Goal: Task Accomplishment & Management: Use online tool/utility

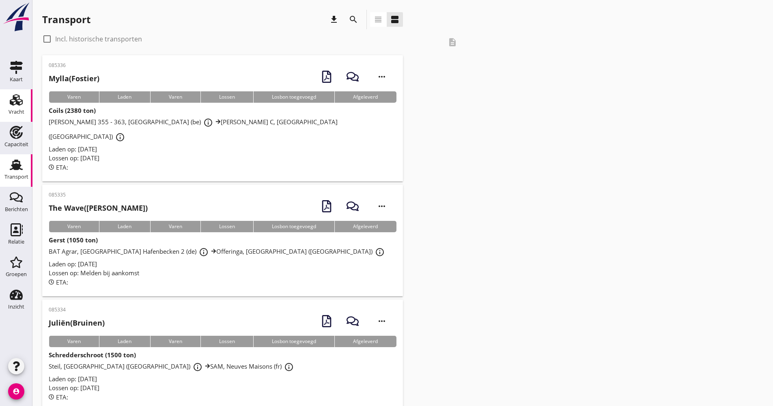
click at [5, 107] on link "Vracht Vracht" at bounding box center [16, 105] width 32 height 32
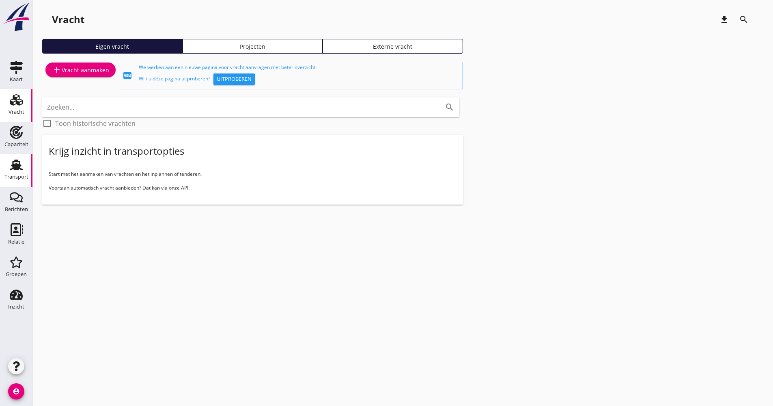
click at [10, 156] on link "Transport Transport" at bounding box center [16, 170] width 32 height 32
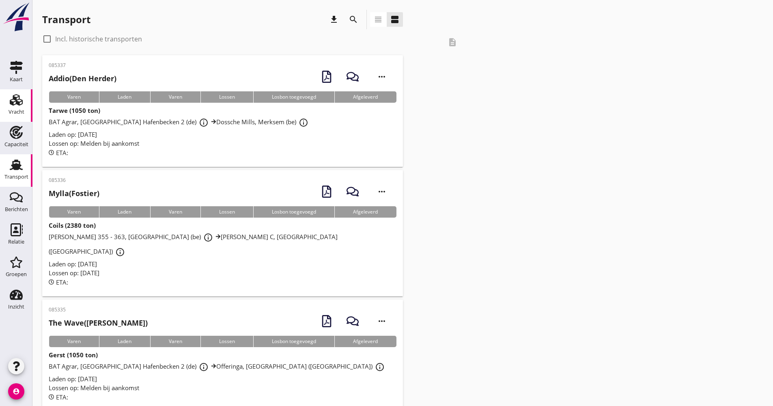
click at [10, 112] on div "Vracht" at bounding box center [17, 111] width 16 height 5
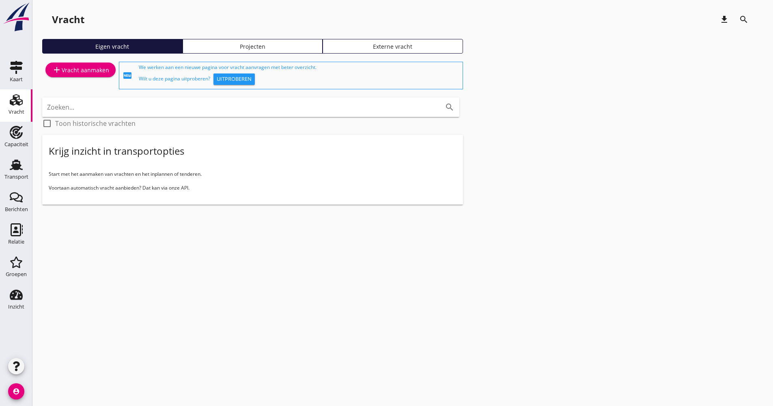
click at [300, 47] on div "Projecten" at bounding box center [252, 46] width 133 height 9
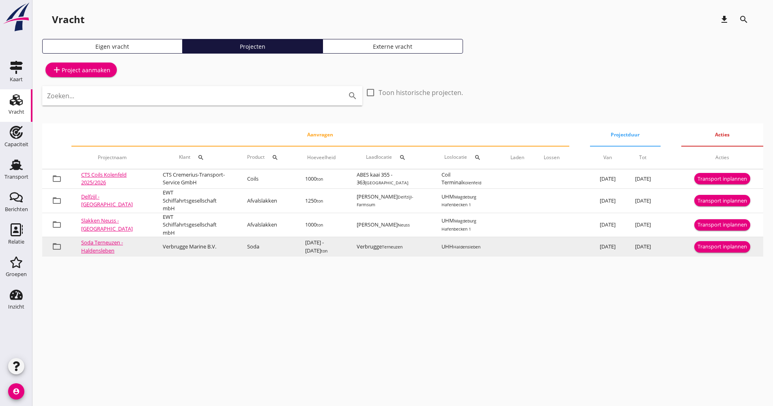
click at [724, 251] on div "Transport inplannen" at bounding box center [721, 247] width 49 height 8
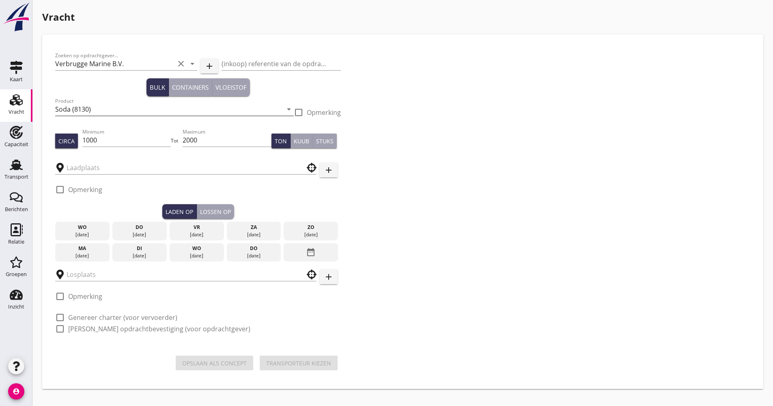
type input "Verbrugge"
type input "UHH"
checkbox input "true"
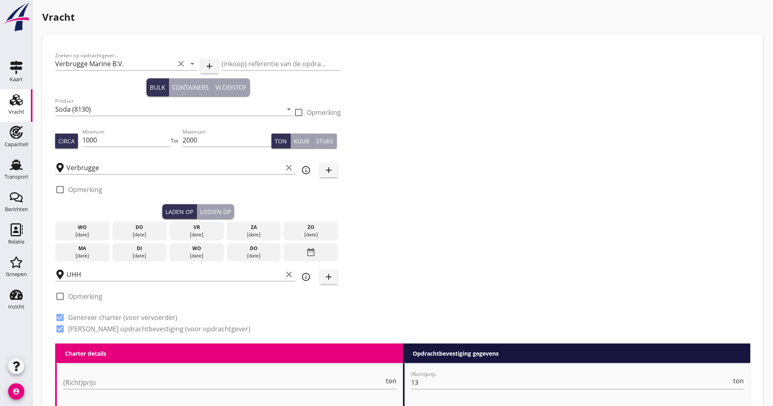
scroll to position [0, 0]
drag, startPoint x: 207, startPoint y: 142, endPoint x: 182, endPoint y: 142, distance: 25.2
click at [183, 144] on div "Circa Minimum 1000 Tot Maximum 2000 Ton Kuub Stuks" at bounding box center [198, 141] width 286 height 28
drag, startPoint x: 127, startPoint y: 143, endPoint x: 63, endPoint y: 146, distance: 63.8
click at [63, 146] on div "Circa Minimum 1000 Tot Maximum Ton Kuub Stuks" at bounding box center [198, 141] width 286 height 28
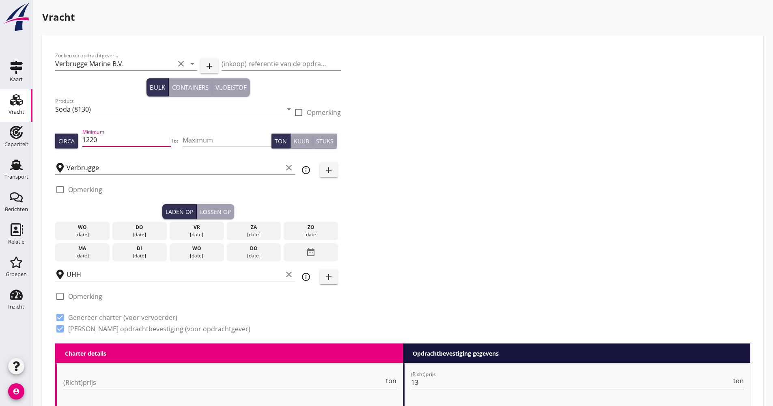
type input "1220"
click at [199, 234] on div "[DATE]" at bounding box center [197, 234] width 50 height 7
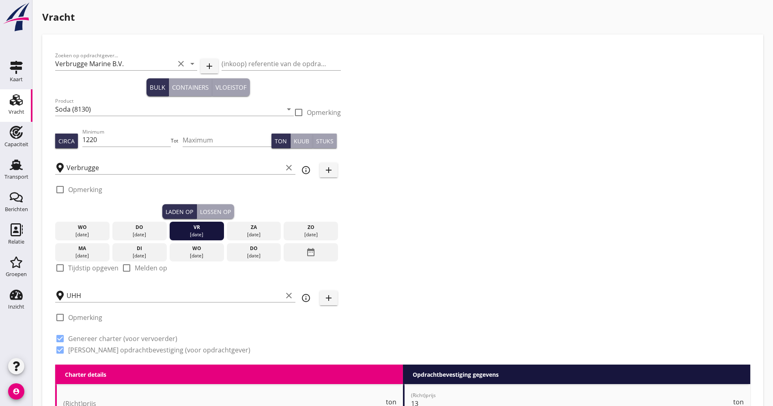
scroll to position [0, 0]
click at [73, 264] on label "Tijdstip opgeven" at bounding box center [93, 268] width 50 height 8
checkbox input "true"
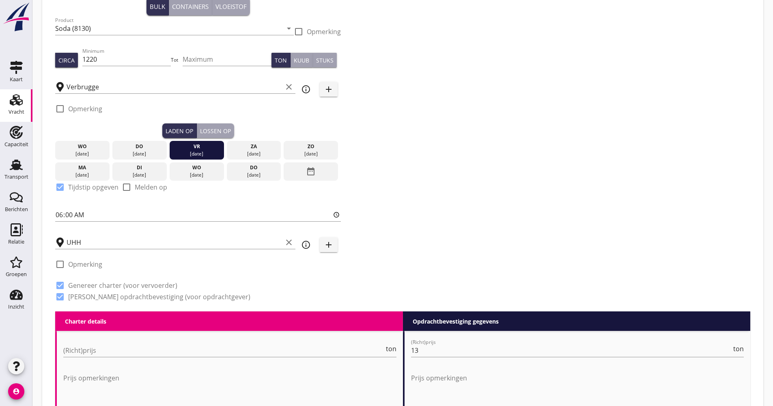
scroll to position [81, 0]
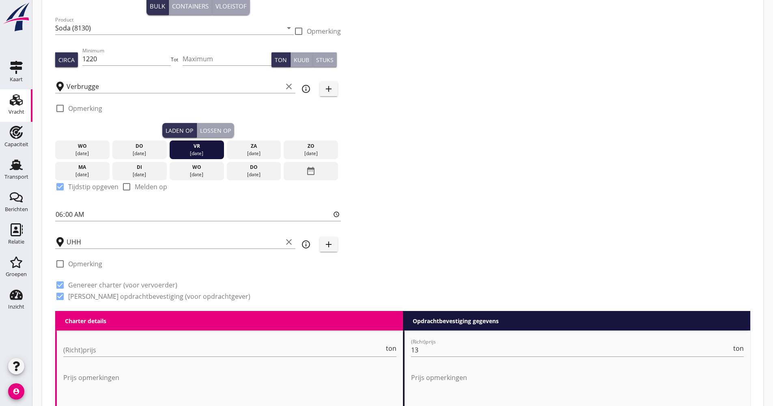
click at [217, 128] on div "Lossen op" at bounding box center [215, 130] width 31 height 9
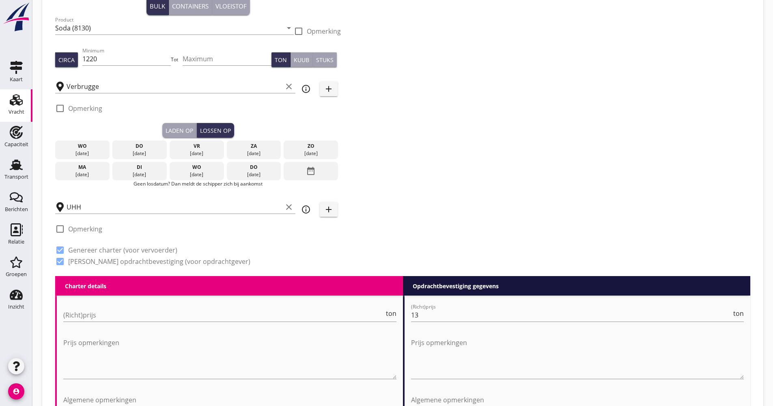
click at [293, 170] on div "date_range" at bounding box center [311, 171] width 54 height 19
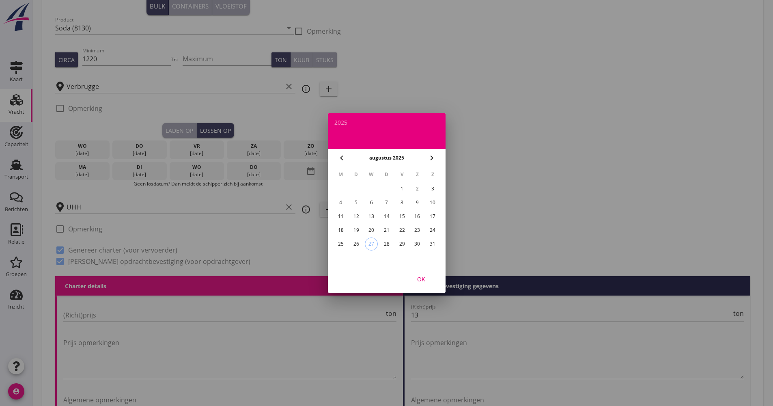
click at [431, 159] on icon "chevron_right" at bounding box center [432, 158] width 10 height 10
click at [404, 204] on div "12" at bounding box center [401, 202] width 13 height 13
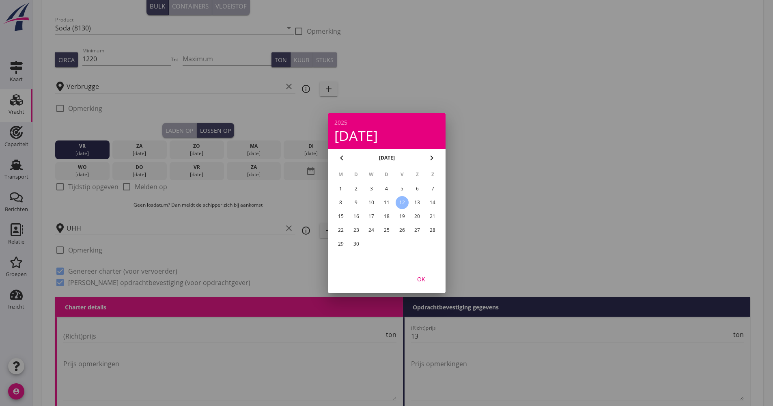
click at [421, 280] on div "OK" at bounding box center [421, 279] width 23 height 9
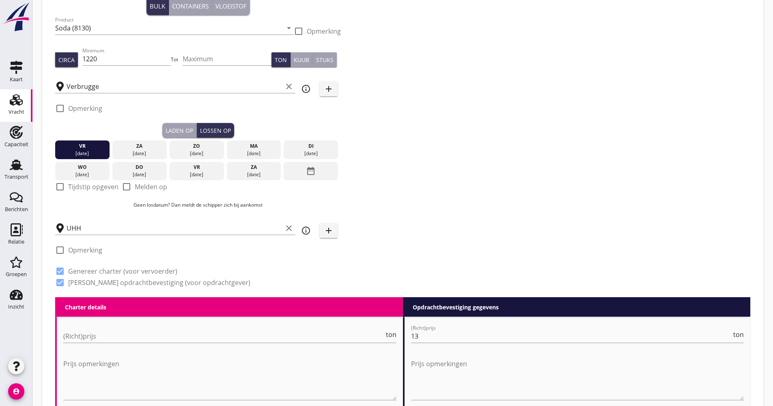
click at [80, 188] on label "Tijdstip opgeven" at bounding box center [93, 187] width 50 height 8
checkbox input "true"
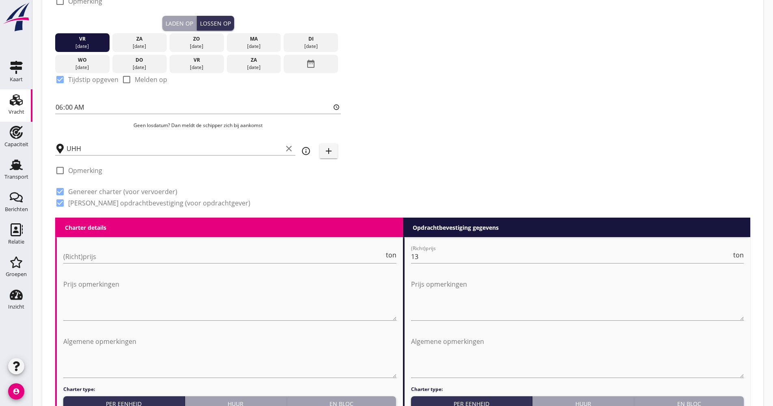
scroll to position [203, 0]
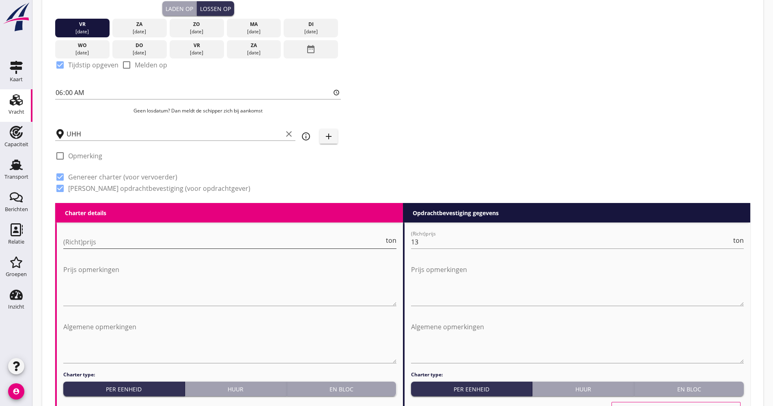
click at [111, 243] on input "(Richt)prijs" at bounding box center [223, 241] width 321 height 13
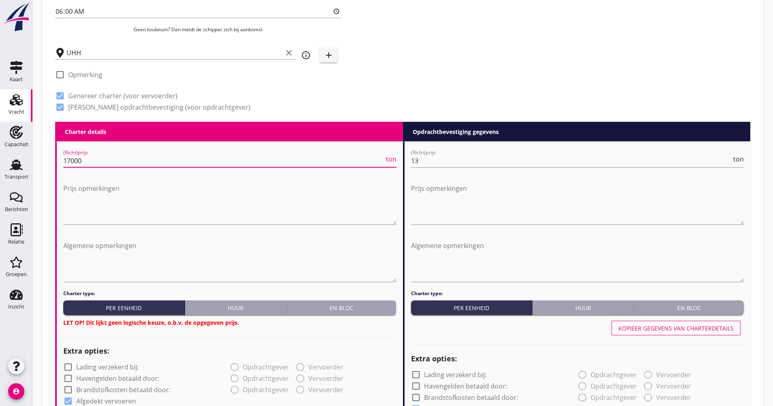
type input "17000"
click at [359, 301] on button "En bloc" at bounding box center [342, 307] width 110 height 15
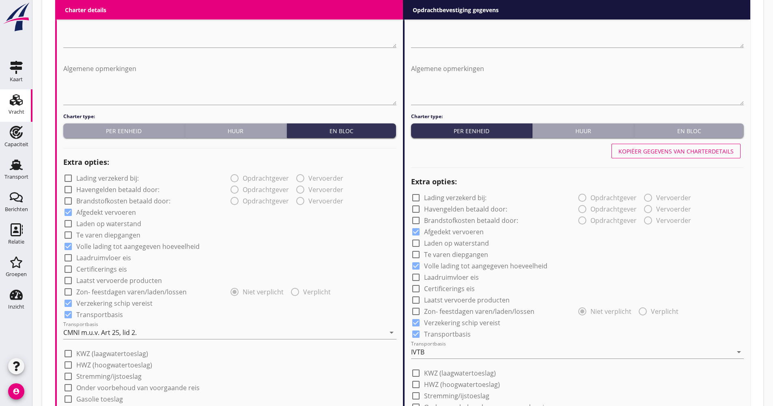
scroll to position [527, 0]
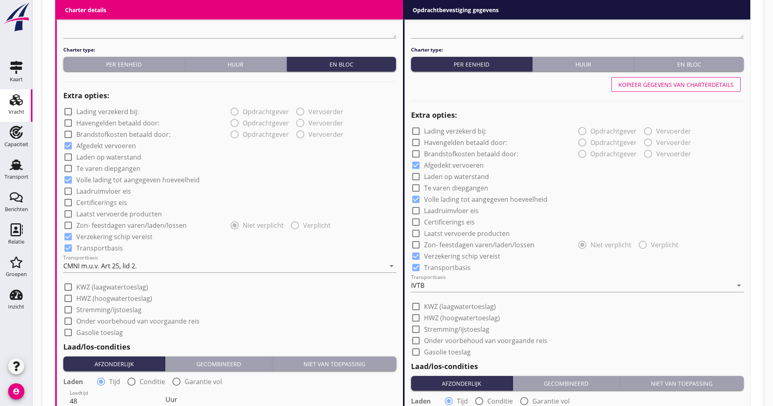
drag, startPoint x: 133, startPoint y: 214, endPoint x: 127, endPoint y: 211, distance: 6.4
click at [132, 216] on label "Laatst vervoerde producten" at bounding box center [119, 214] width 86 height 8
checkbox input "true"
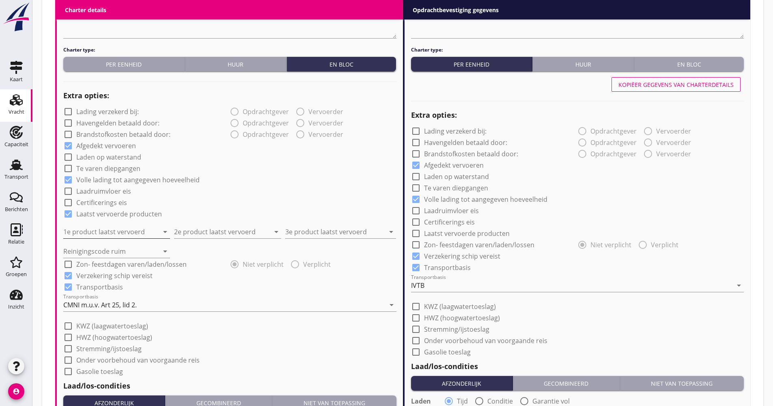
click at [112, 231] on input "1e product laatst vervoerd" at bounding box center [110, 231] width 95 height 13
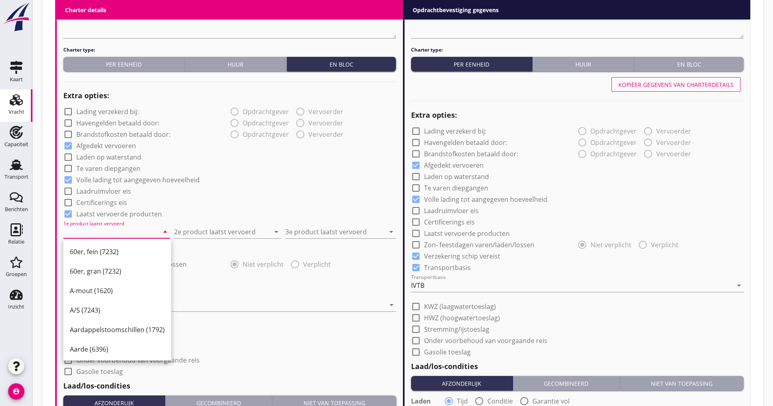
click at [142, 238] on div "a b c d 60er, fein (7232) 60er, gran (7232) A-mout (1620) A/S (7243) Aardappels…" at bounding box center [386, 103] width 773 height 1261
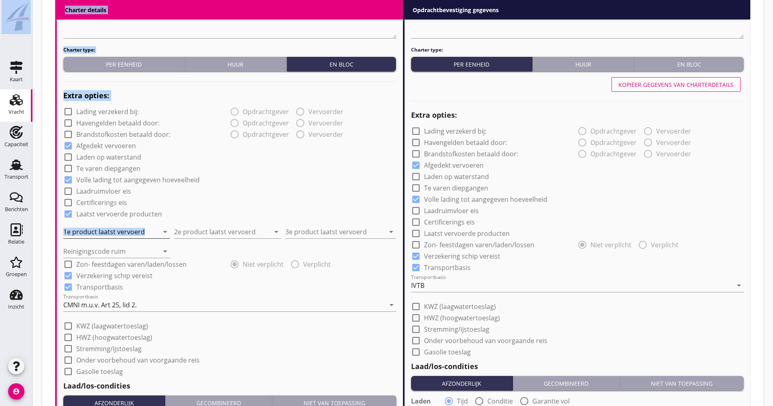
drag, startPoint x: 142, startPoint y: 238, endPoint x: 133, endPoint y: 232, distance: 10.5
click at [133, 232] on input "1e product laatst vervoerd" at bounding box center [110, 231] width 95 height 13
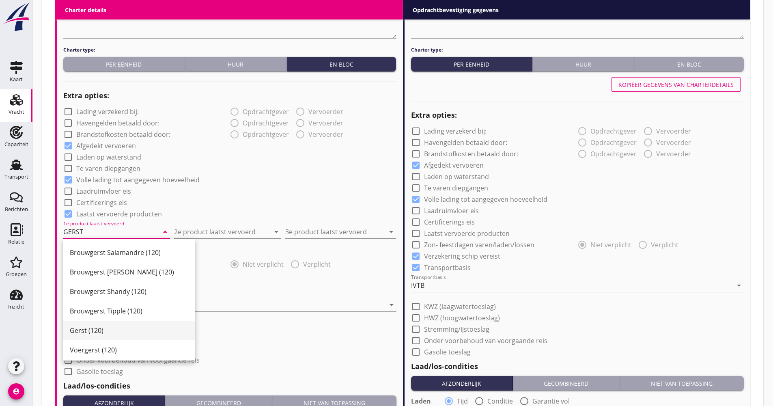
scroll to position [255, 0]
drag, startPoint x: 103, startPoint y: 333, endPoint x: 104, endPoint y: 327, distance: 6.1
click at [103, 333] on div "Gerst (120)" at bounding box center [129, 327] width 118 height 19
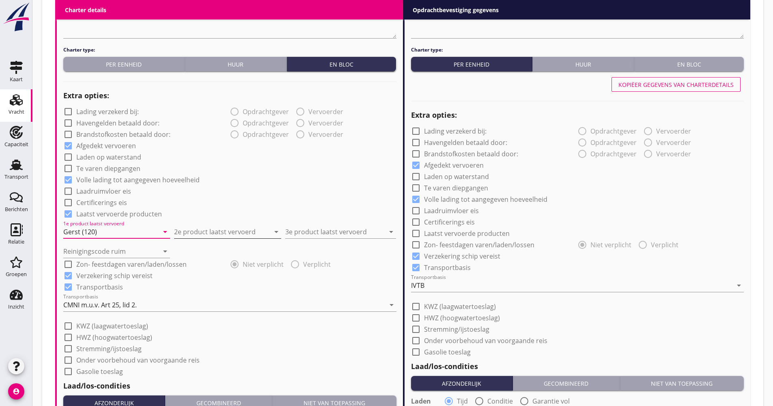
type input "Gerst (120)"
click at [189, 231] on input "2e product laatst vervoerd" at bounding box center [221, 231] width 95 height 13
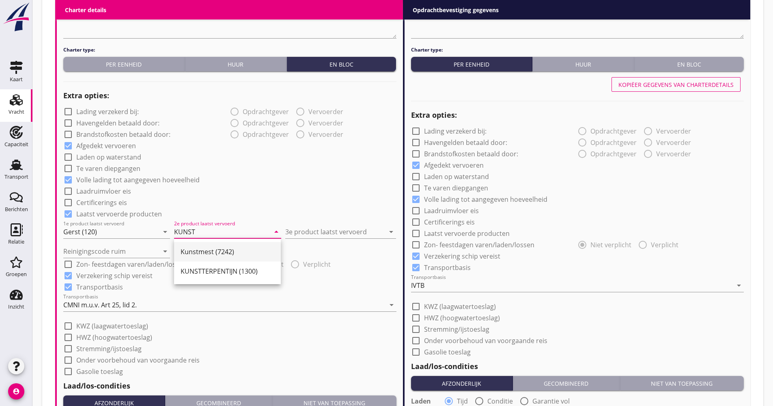
drag, startPoint x: 193, startPoint y: 250, endPoint x: 237, endPoint y: 237, distance: 45.4
click at [193, 249] on div "Kunstmest (7242)" at bounding box center [228, 252] width 94 height 10
type input "Kunstmest (7242)"
click at [317, 226] on input "3e product laatst vervoerd" at bounding box center [334, 231] width 99 height 13
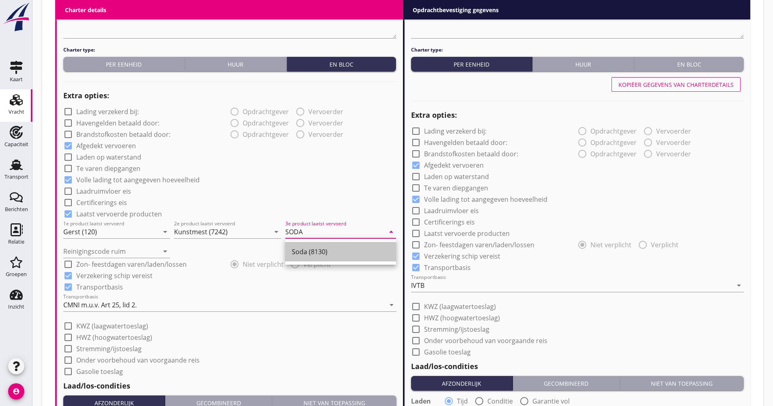
click at [311, 256] on div "Soda (8130)" at bounding box center [341, 252] width 98 height 10
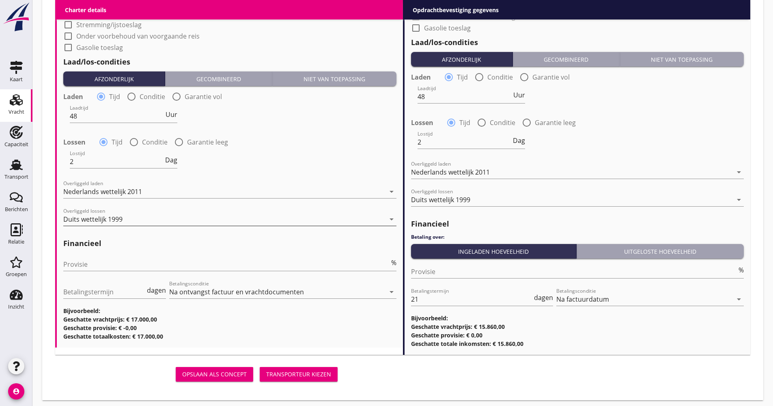
scroll to position [852, 0]
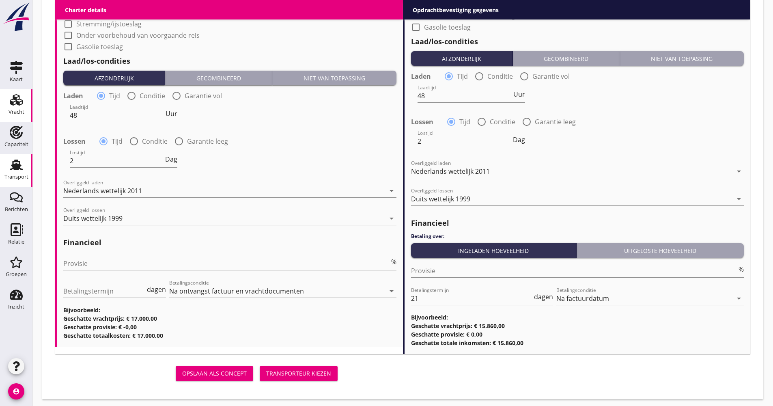
type input "Soda (8130)"
click at [86, 163] on input "2" at bounding box center [117, 160] width 94 height 13
click at [175, 162] on span "Dag" at bounding box center [171, 159] width 12 height 6
click at [185, 159] on div "Lostijd 2 Dienst" at bounding box center [229, 161] width 335 height 29
click at [174, 162] on span "Dienst" at bounding box center [167, 159] width 20 height 6
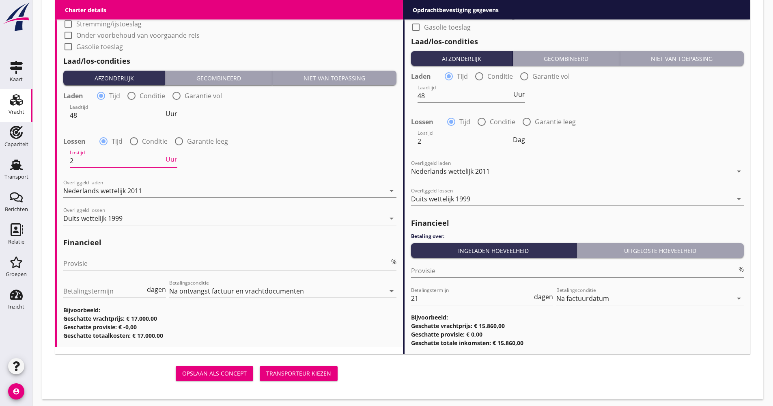
click at [114, 161] on input "2" at bounding box center [117, 160] width 94 height 13
type input "24"
click at [514, 146] on div "Lostijd 2 Dag" at bounding box center [471, 141] width 108 height 13
click at [514, 144] on div "Lostijd 2 Dag" at bounding box center [471, 141] width 108 height 13
click at [516, 143] on span "Dag" at bounding box center [519, 139] width 12 height 6
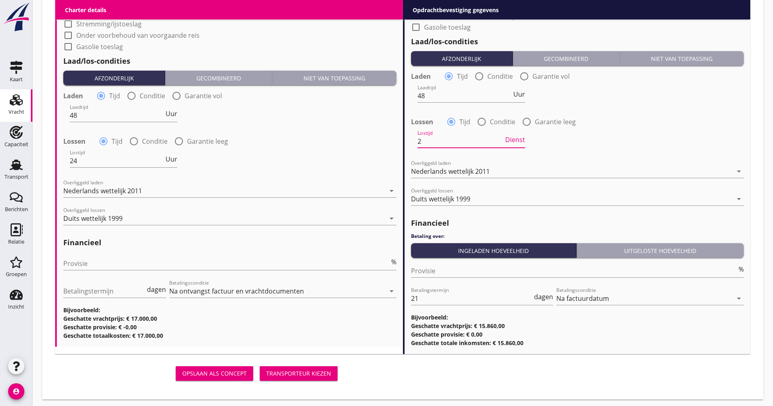
click at [516, 143] on span "Dienst" at bounding box center [515, 139] width 20 height 6
click at [472, 139] on input "2" at bounding box center [464, 141] width 94 height 13
type input "24"
click at [149, 268] on input "Provisie" at bounding box center [226, 263] width 326 height 13
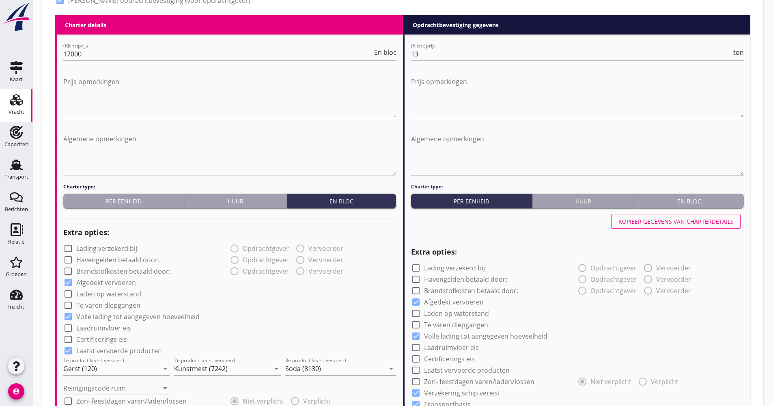
scroll to position [365, 0]
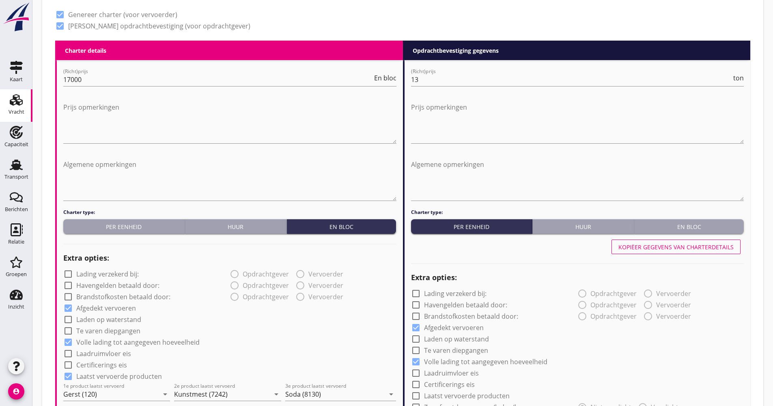
type input "5.00"
click at [652, 253] on div "Kopiëer gegevens van charterdetails" at bounding box center [577, 246] width 333 height 19
click at [649, 249] on div "Kopiëer gegevens van charterdetails" at bounding box center [675, 247] width 115 height 9
checkbox input "true"
drag, startPoint x: 445, startPoint y: 83, endPoint x: 392, endPoint y: 77, distance: 52.7
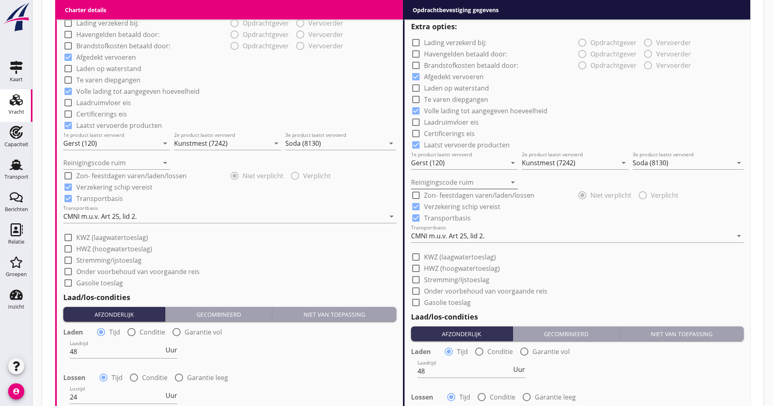
scroll to position [649, 0]
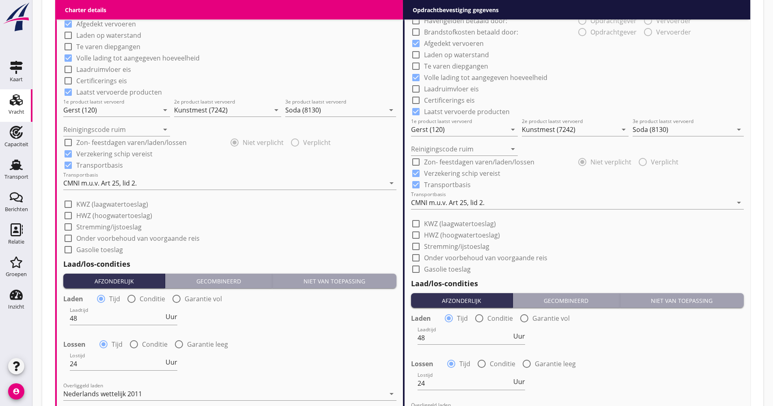
type input "14.65"
click at [445, 221] on label "KWZ (laagwatertoeslag)" at bounding box center [460, 223] width 72 height 8
checkbox input "true"
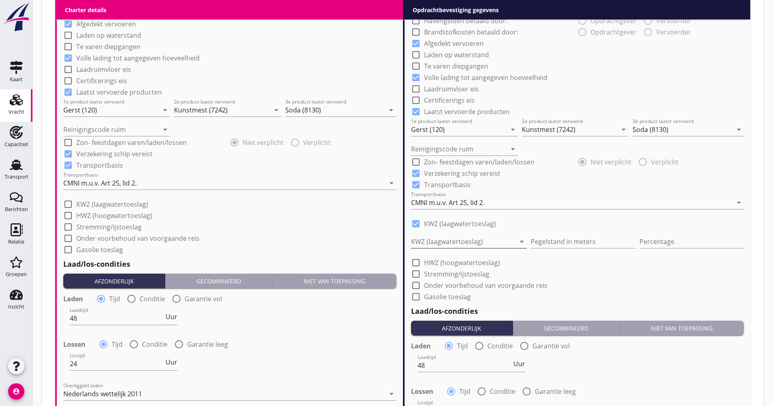
click at [442, 243] on div at bounding box center [463, 241] width 105 height 13
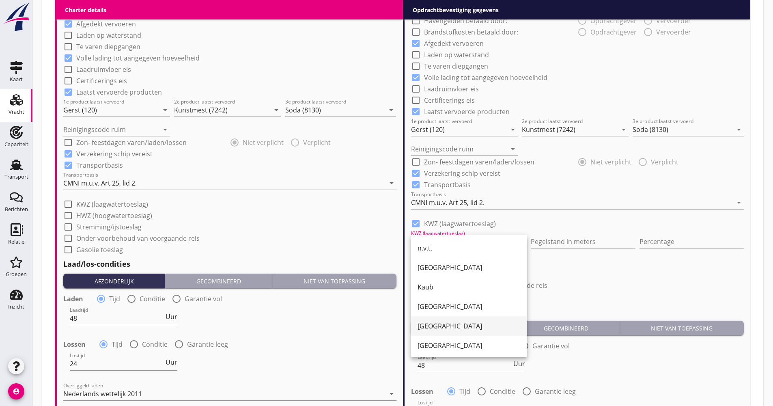
drag, startPoint x: 437, startPoint y: 285, endPoint x: 448, endPoint y: 322, distance: 39.0
click at [441, 326] on div "n.v.t. Mannheim Kaub [GEOGRAPHIC_DATA] [GEOGRAPHIC_DATA] [GEOGRAPHIC_DATA] Maxa…" at bounding box center [469, 384] width 116 height 299
click at [451, 320] on div "[GEOGRAPHIC_DATA]" at bounding box center [468, 325] width 103 height 19
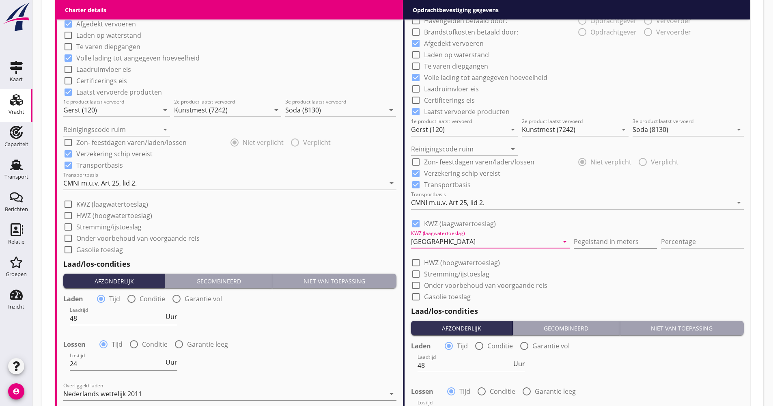
click at [574, 248] on input "Pegelstand in meters" at bounding box center [615, 241] width 83 height 13
click at [574, 242] on input "Pegelstand in meters" at bounding box center [615, 241] width 83 height 13
type input "250"
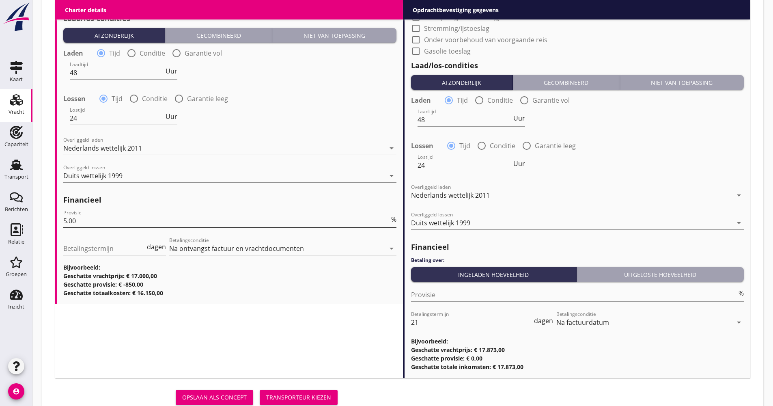
scroll to position [922, 0]
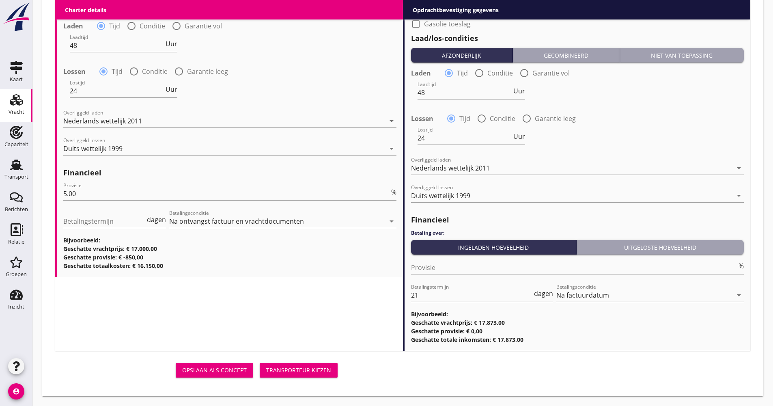
type input "10"
click at [310, 365] on button "Transporteur kiezen" at bounding box center [299, 370] width 78 height 15
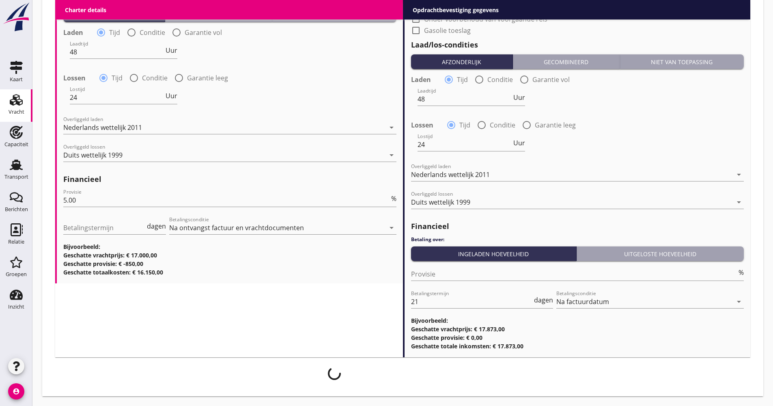
scroll to position [915, 0]
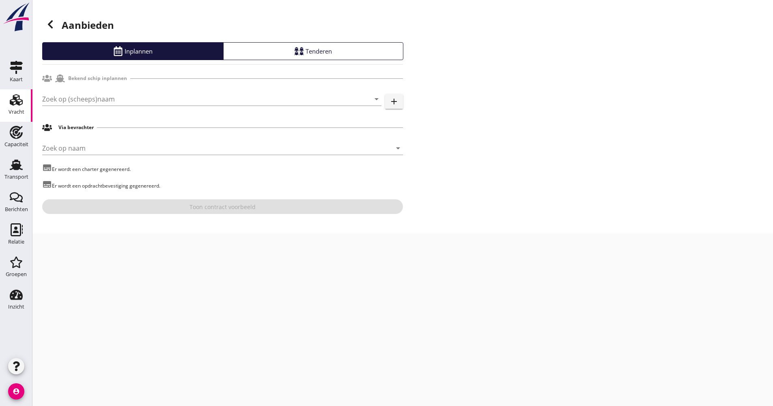
click at [85, 87] on div "Zoek op (scheeps)naam arrow_drop_down add" at bounding box center [222, 100] width 361 height 28
click at [85, 93] on input "Zoek op (scheeps)naam" at bounding box center [200, 98] width 316 height 13
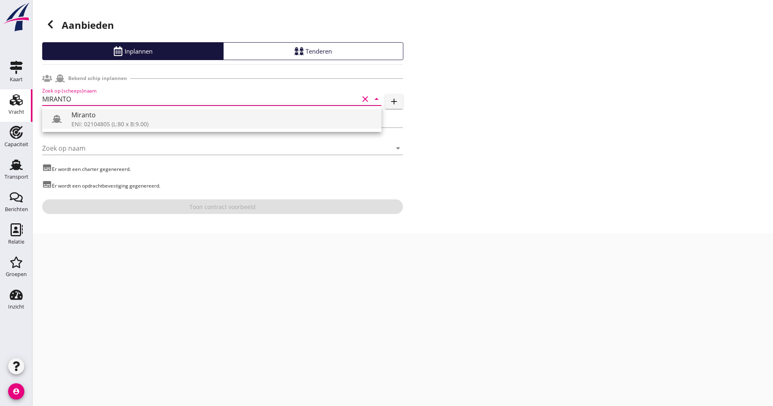
click at [78, 124] on div "ENI: 02104805 (L:80 x B:9.00)" at bounding box center [222, 124] width 303 height 9
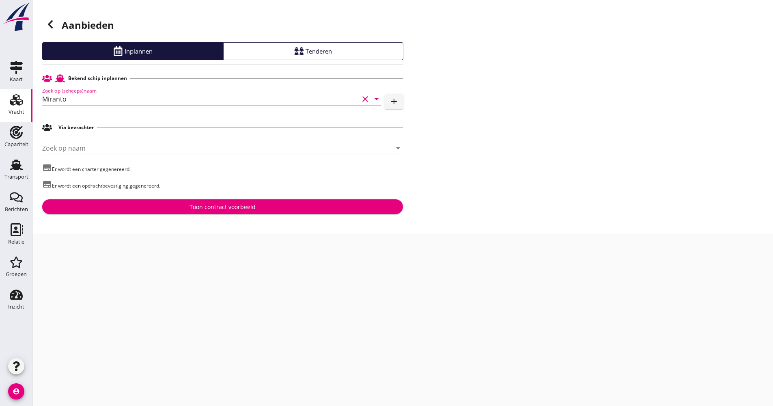
type input "Miranto"
drag, startPoint x: 55, startPoint y: 355, endPoint x: 63, endPoint y: 342, distance: 15.9
click at [59, 349] on div "cancel You are impersonating another user. Aanbieden Inplannen Tenderen Bekend …" at bounding box center [402, 203] width 740 height 406
drag, startPoint x: 189, startPoint y: 224, endPoint x: 192, endPoint y: 219, distance: 5.5
click at [190, 222] on div "Aanbieden Inplannen Tenderen Bekend schip inplannen Zoek op (scheeps)naam Miran…" at bounding box center [402, 116] width 740 height 233
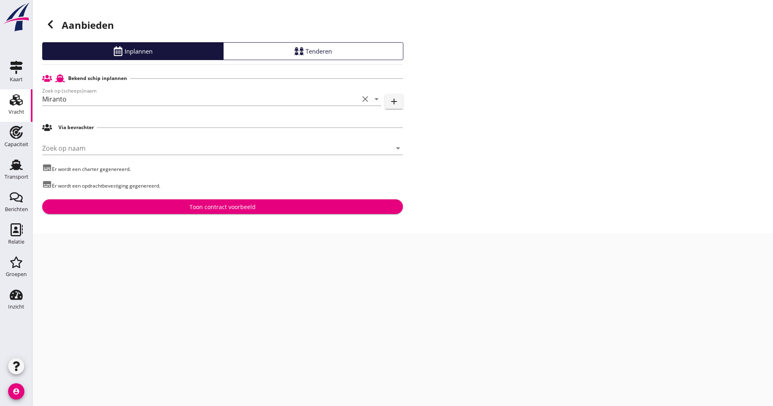
click at [193, 217] on div "Aanbieden Inplannen Tenderen Bekend schip inplannen Zoek op (scheeps)naam Miran…" at bounding box center [402, 116] width 740 height 233
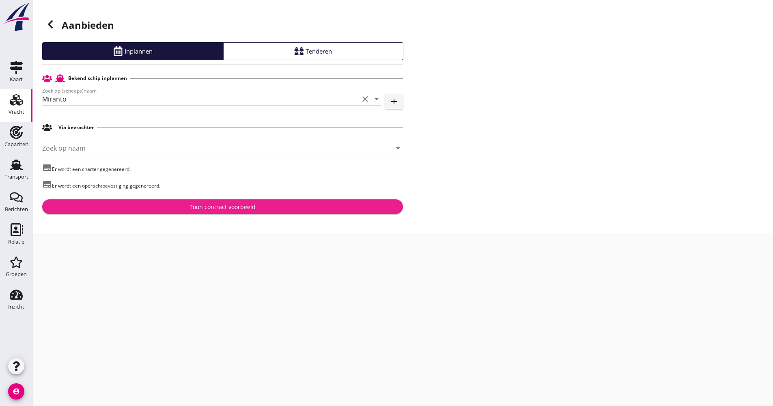
click at [202, 202] on div "Toon contract voorbeeld" at bounding box center [222, 206] width 66 height 9
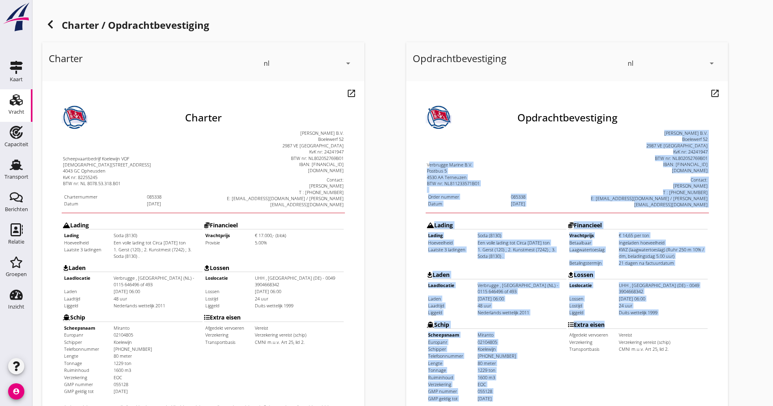
drag, startPoint x: 412, startPoint y: 135, endPoint x: 658, endPoint y: 329, distance: 313.7
click at [658, 329] on div "Opdracht­bevestiging Verbrugge Marine B.V. Postbus 5 4530 AA Terneuzen BTW nr: …" at bounding box center [550, 276] width 283 height 384
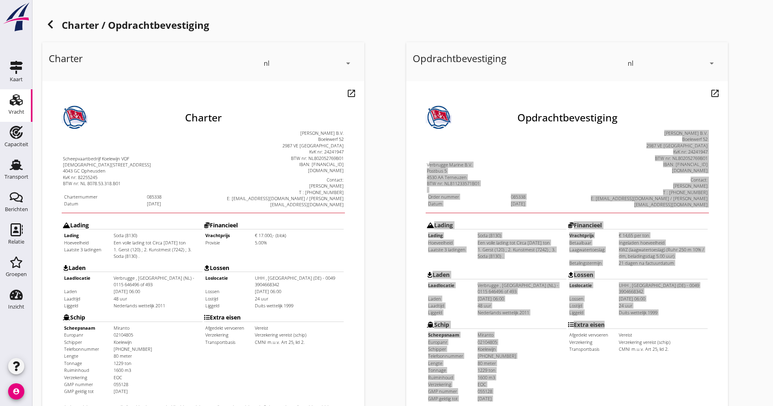
drag, startPoint x: 253, startPoint y: 248, endPoint x: 757, endPoint y: 218, distance: 504.7
click at [757, 218] on div "Opdrachtbevestiging nl arrow_drop_down open_in_new Pas aan Download concept ema…" at bounding box center [585, 303] width 364 height 529
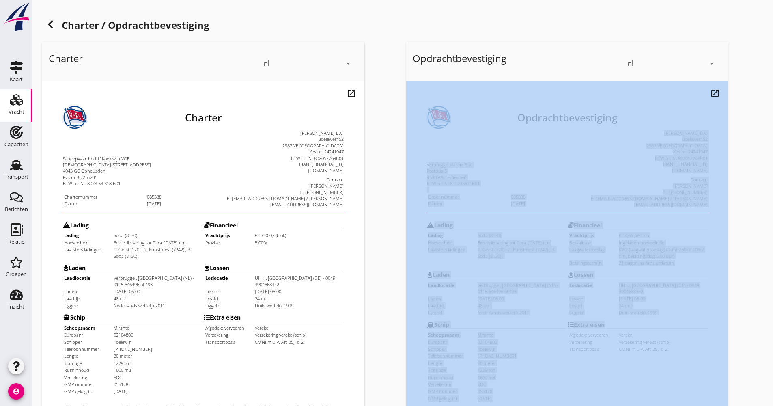
click at [756, 218] on div "Opdrachtbevestiging nl arrow_drop_down open_in_new Pas aan Download concept ema…" at bounding box center [585, 303] width 364 height 529
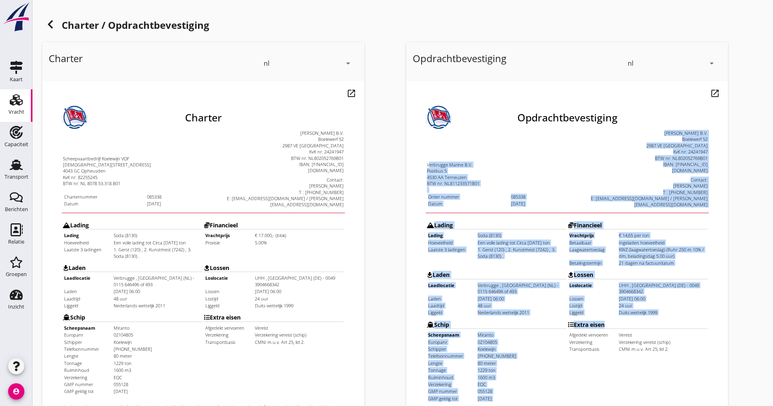
drag, startPoint x: 1161, startPoint y: 299, endPoint x: 559, endPoint y: 204, distance: 609.5
click at [559, 204] on td "Financieel Vrachtprijs € 14,65 per ton [GEOGRAPHIC_DATA] Ingeladen hoeveelheid …" at bounding box center [621, 222] width 140 height 49
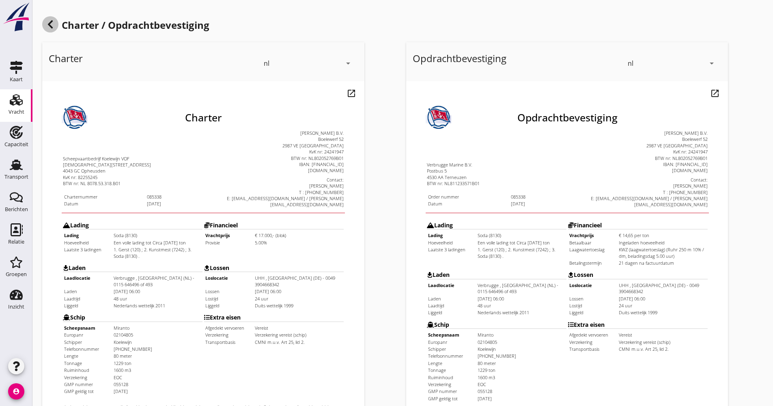
click at [48, 22] on icon at bounding box center [50, 24] width 10 height 10
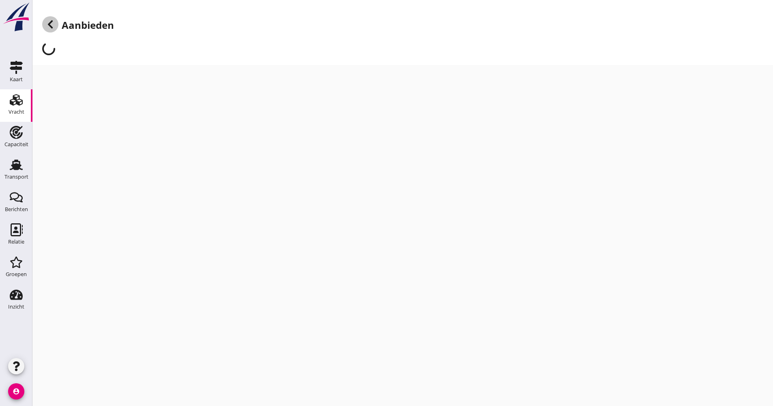
click at [49, 22] on icon at bounding box center [50, 24] width 10 height 10
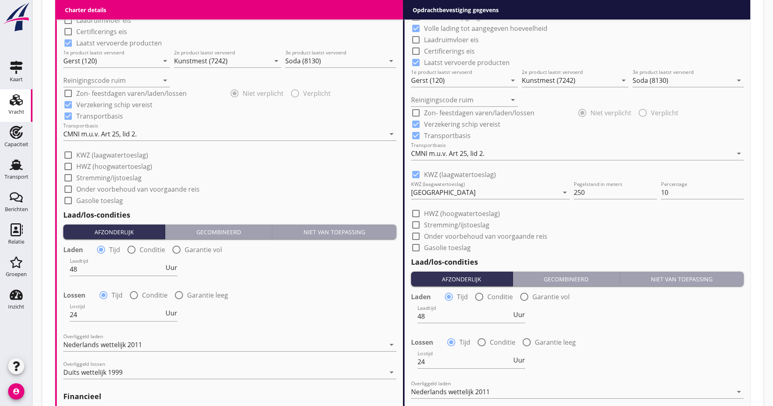
scroll to position [690, 0]
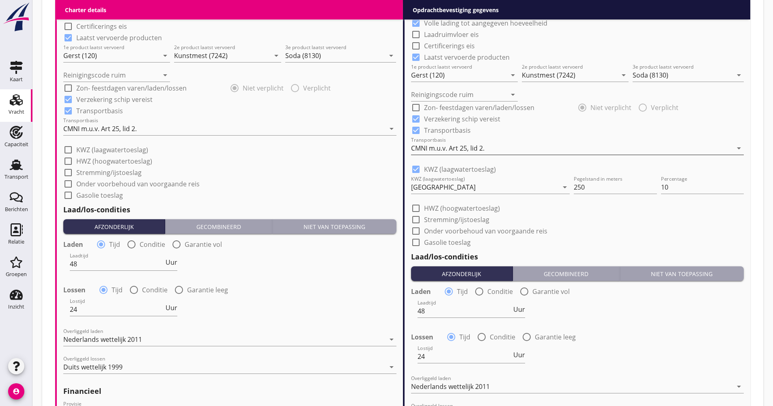
click at [448, 144] on div "CMNI m.u.v. Art 25, lid 2." at bounding box center [447, 147] width 73 height 7
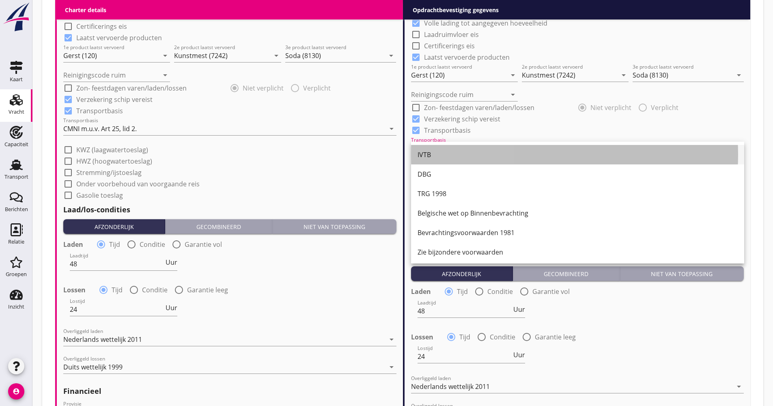
click at [443, 154] on div "IVTB" at bounding box center [577, 155] width 320 height 10
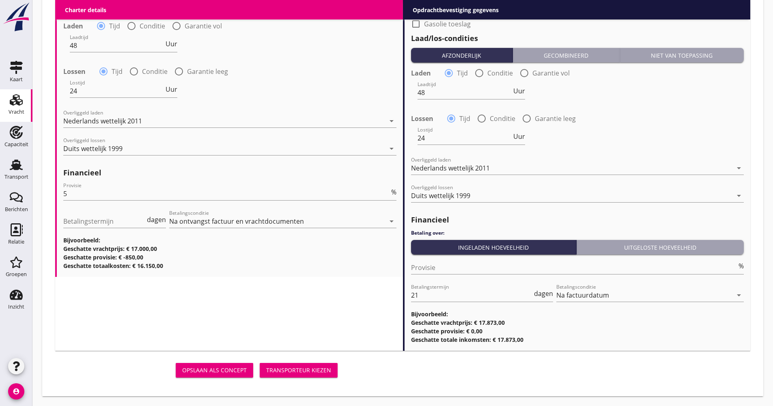
click at [324, 367] on div "Transporteur kiezen" at bounding box center [298, 370] width 65 height 9
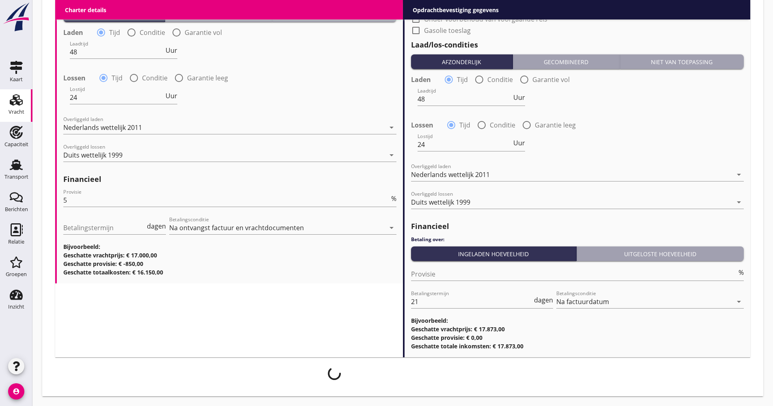
scroll to position [901, 0]
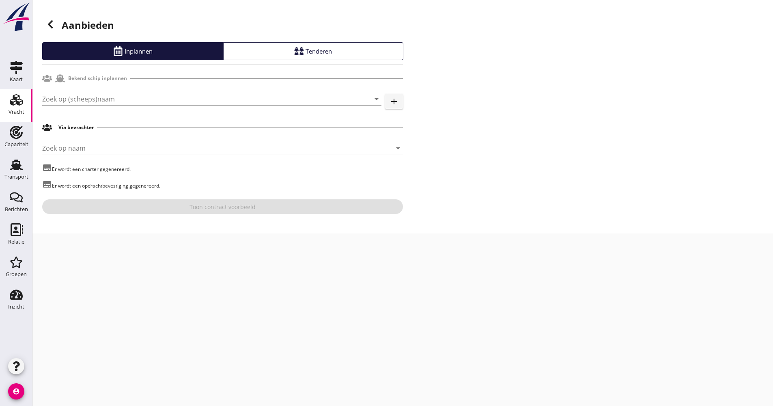
click at [129, 100] on input "Zoek op (scheeps)naam" at bounding box center [200, 98] width 316 height 13
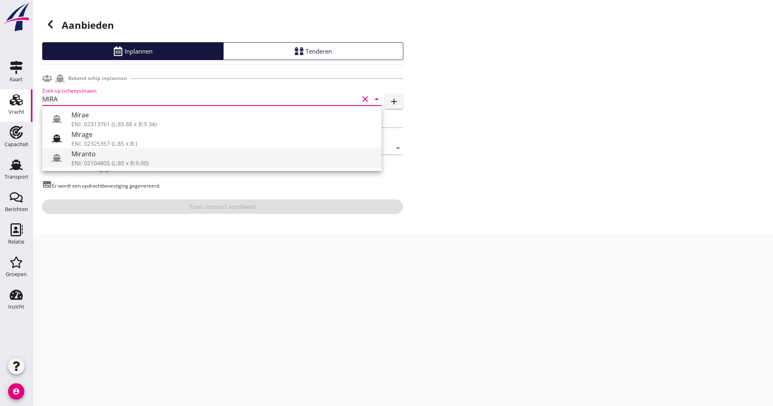
click at [98, 153] on div "Miranto" at bounding box center [222, 154] width 303 height 10
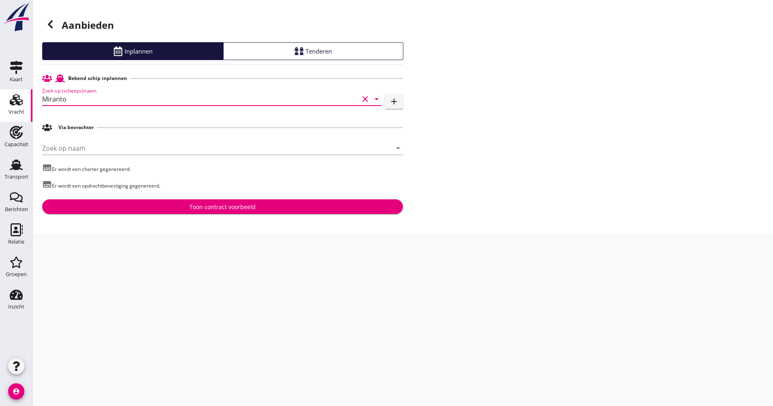
type input "Miranto"
click at [165, 204] on div "Toon contract voorbeeld" at bounding box center [223, 206] width 348 height 9
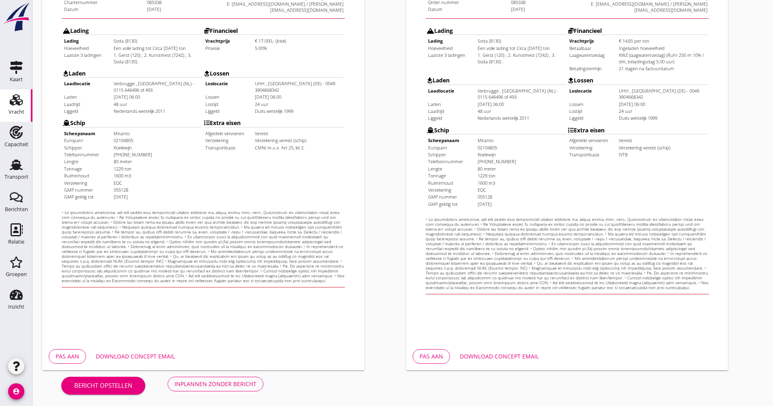
scroll to position [195, 0]
click at [495, 353] on div "Download concept email" at bounding box center [499, 355] width 79 height 9
click at [149, 360] on button "Download concept email" at bounding box center [135, 355] width 92 height 15
click at [212, 376] on button "Inplannen zonder bericht" at bounding box center [216, 383] width 96 height 15
